Goal: Check status: Check status

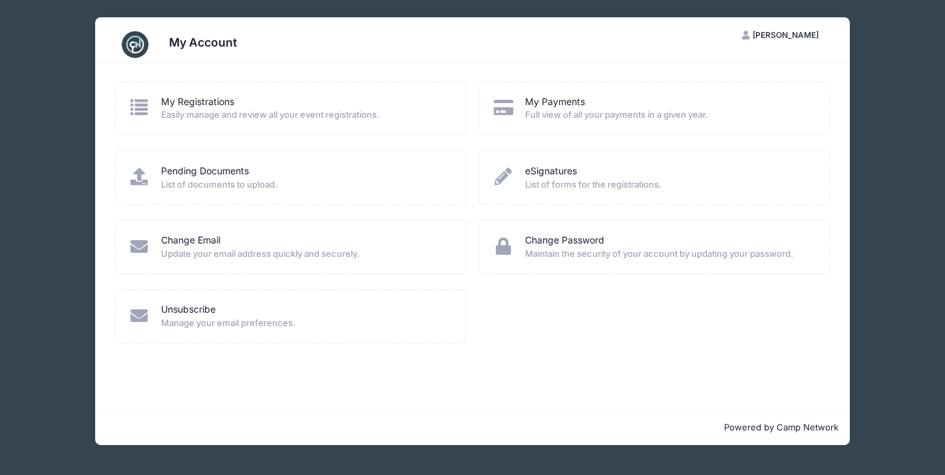
click at [146, 110] on icon at bounding box center [139, 106] width 22 height 17
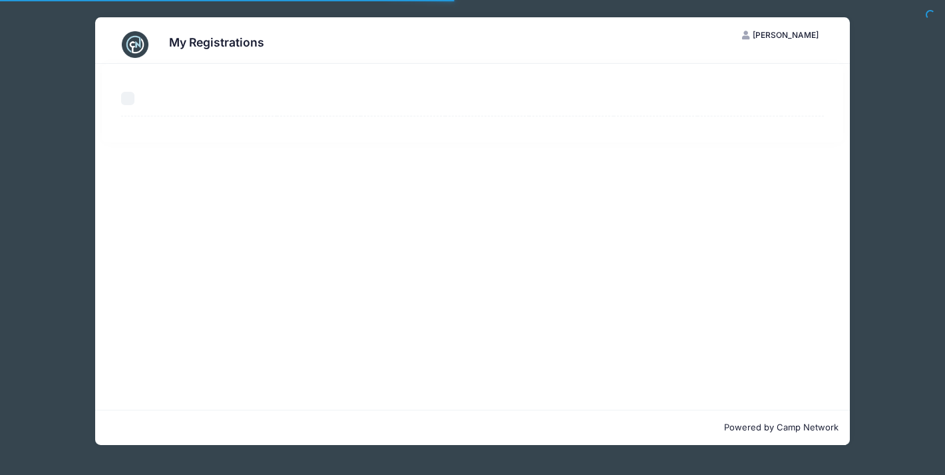
select select "50"
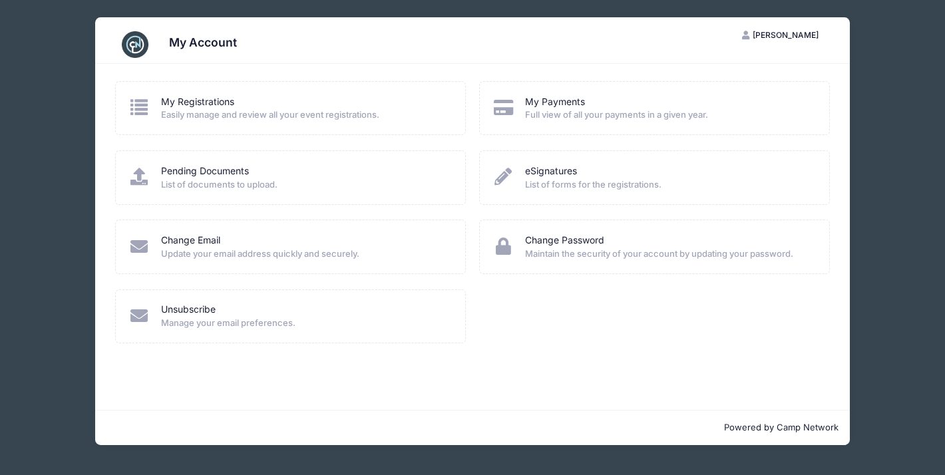
click at [140, 110] on icon at bounding box center [139, 106] width 22 height 17
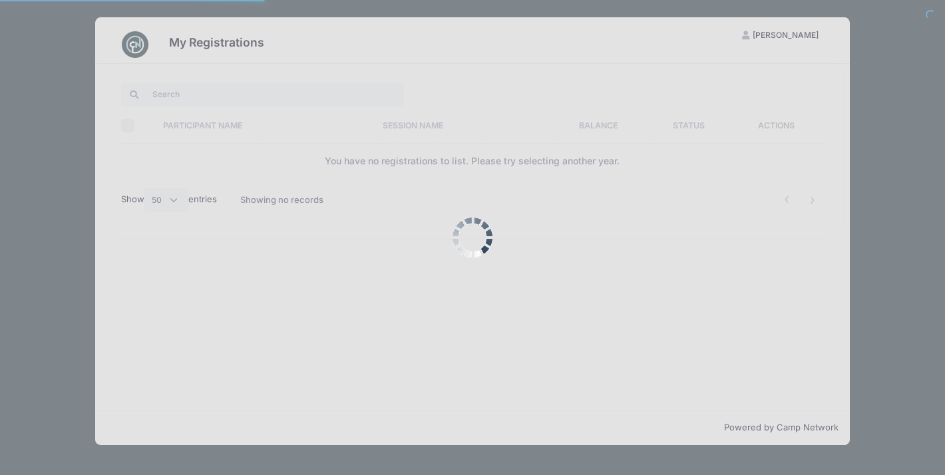
select select "50"
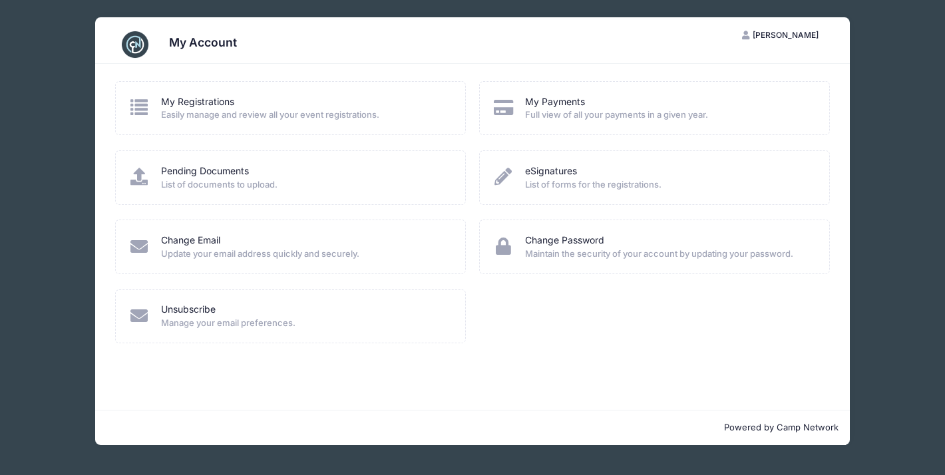
click at [894, 398] on div "My Account KA Kara Ames My Account Logout My Registrations Easily manage and re…" at bounding box center [472, 231] width 905 height 462
click at [42, 89] on div "My Account KA Kara Ames My Account Logout My Registrations Easily manage and re…" at bounding box center [472, 231] width 905 height 462
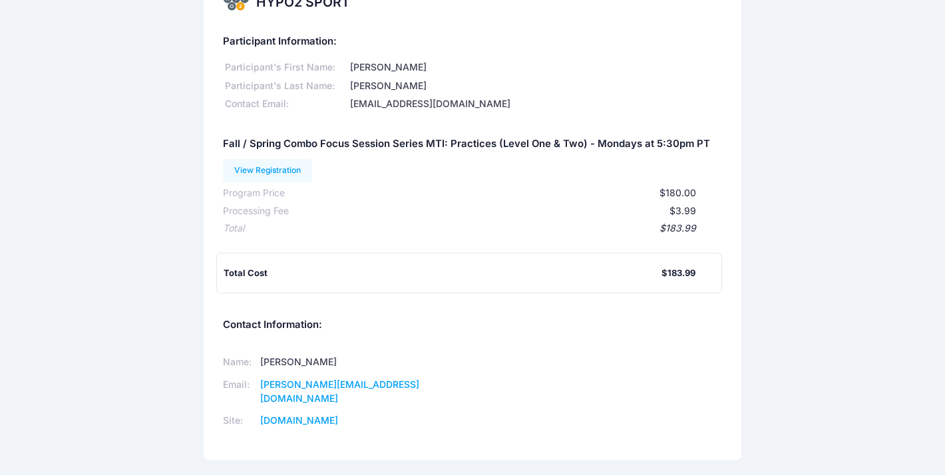
scroll to position [39, 0]
click at [292, 169] on link "View Registration" at bounding box center [268, 169] width 90 height 23
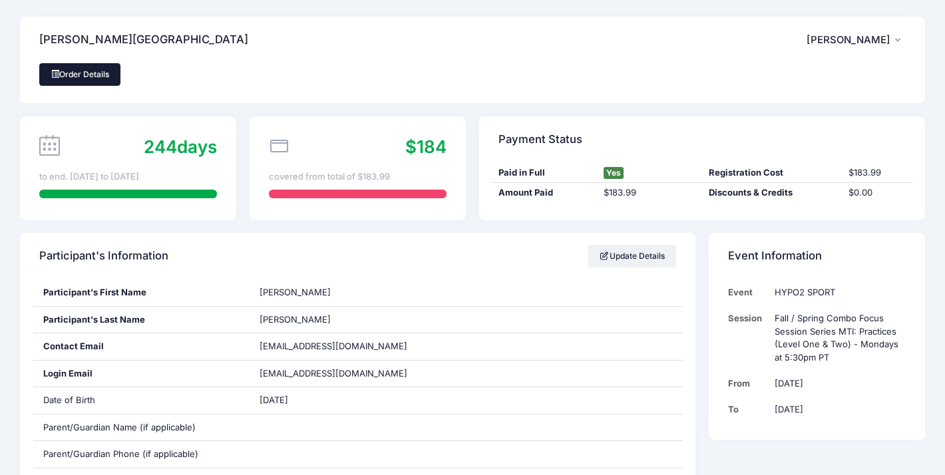
click at [79, 72] on link "Order Details" at bounding box center [79, 74] width 81 height 23
